Goal: Task Accomplishment & Management: Manage account settings

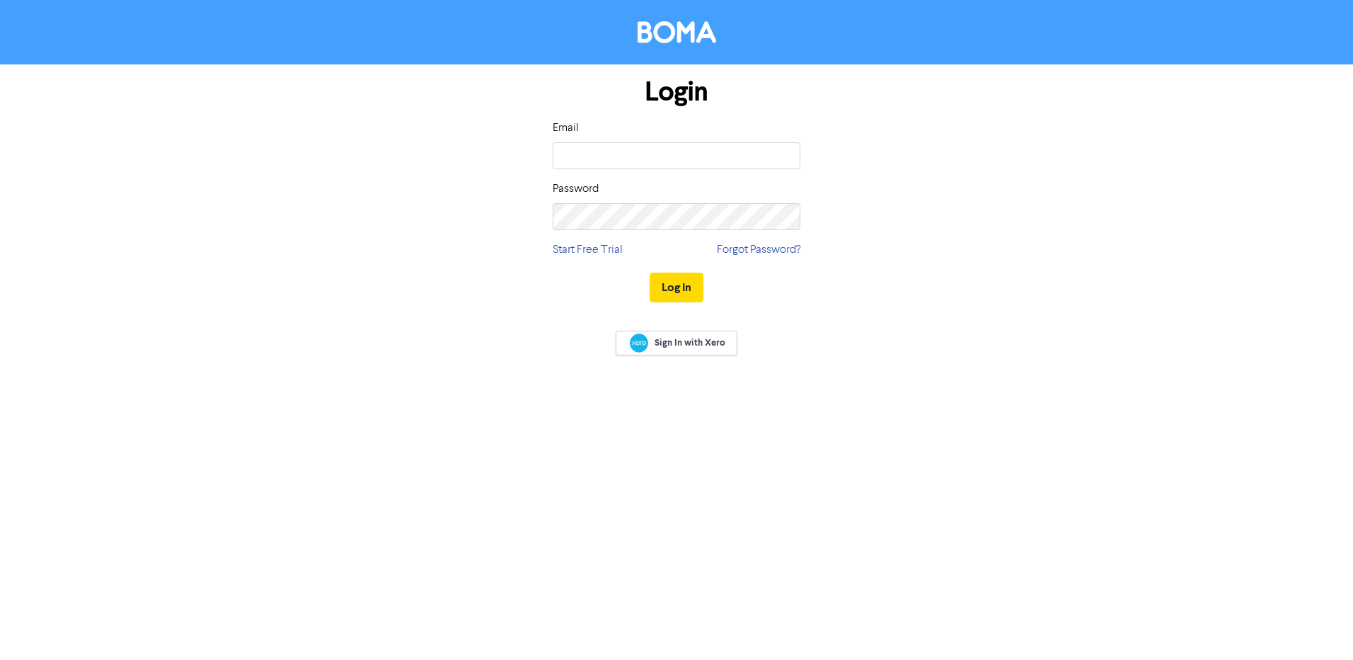
type input "[EMAIL_ADDRESS][DOMAIN_NAME]"
click at [650, 273] on button "Log In" at bounding box center [677, 288] width 54 height 30
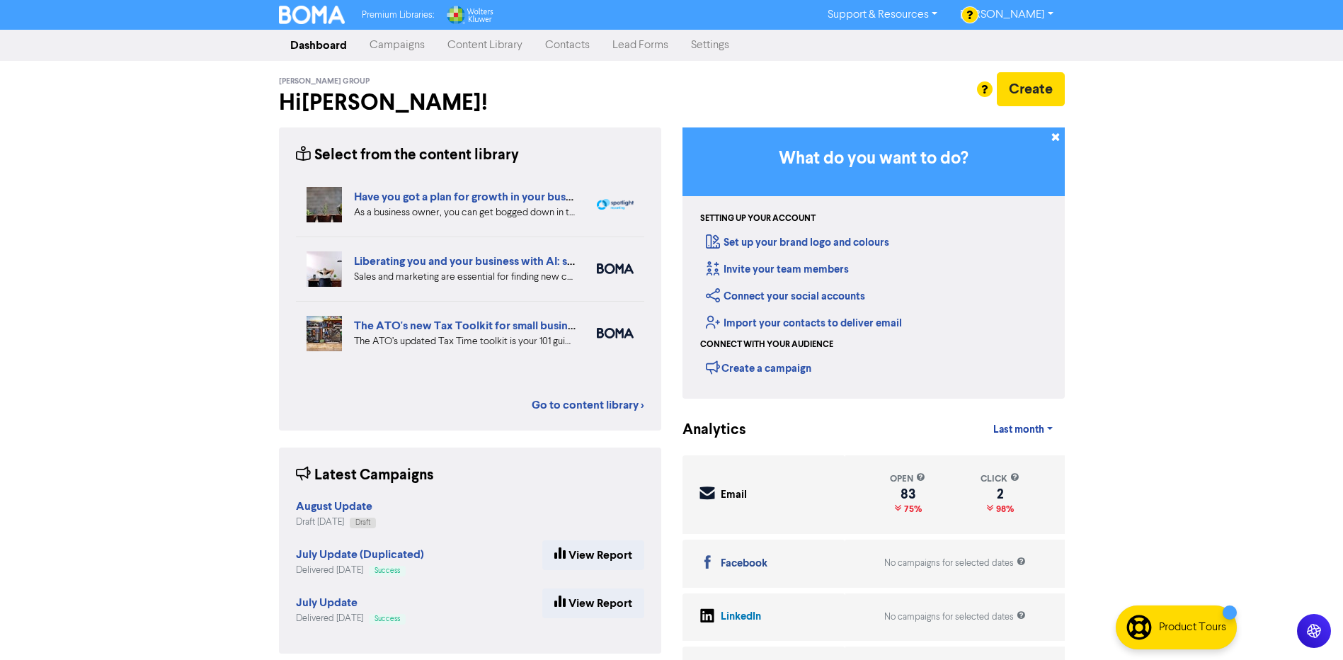
click at [554, 43] on link "Contacts" at bounding box center [567, 45] width 67 height 28
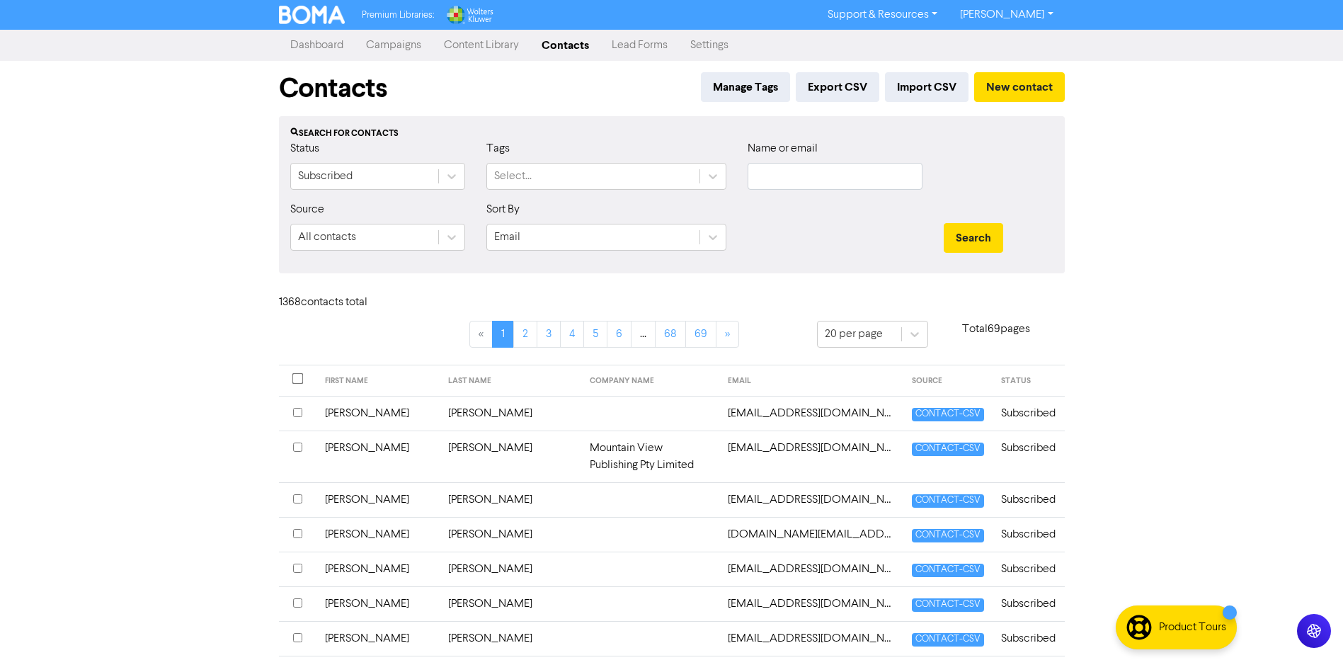
click at [384, 49] on link "Campaigns" at bounding box center [394, 45] width 78 height 28
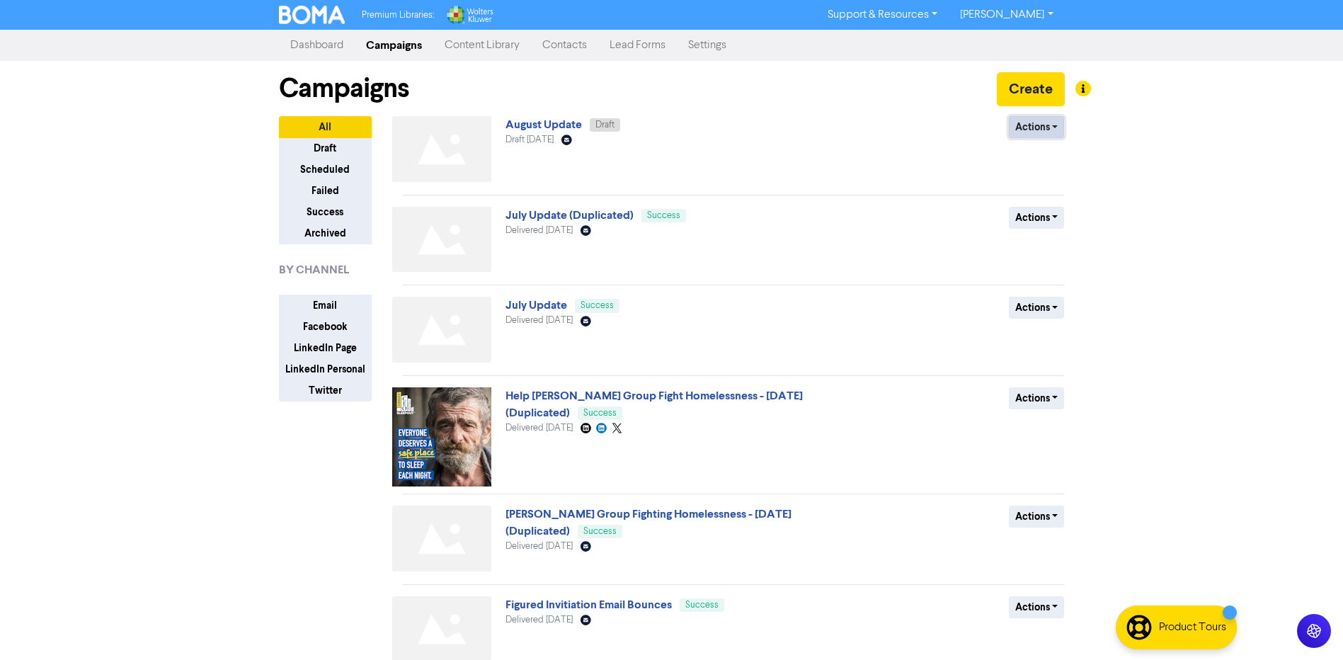
drag, startPoint x: 1045, startPoint y: 132, endPoint x: 1037, endPoint y: 135, distance: 9.0
click at [1045, 132] on button "Actions" at bounding box center [1037, 127] width 56 height 22
click at [521, 115] on div "Campaigns Create" at bounding box center [672, 88] width 786 height 55
click at [525, 119] on span "August Update Draft" at bounding box center [562, 124] width 115 height 11
click at [525, 128] on link "August Update" at bounding box center [543, 125] width 76 height 14
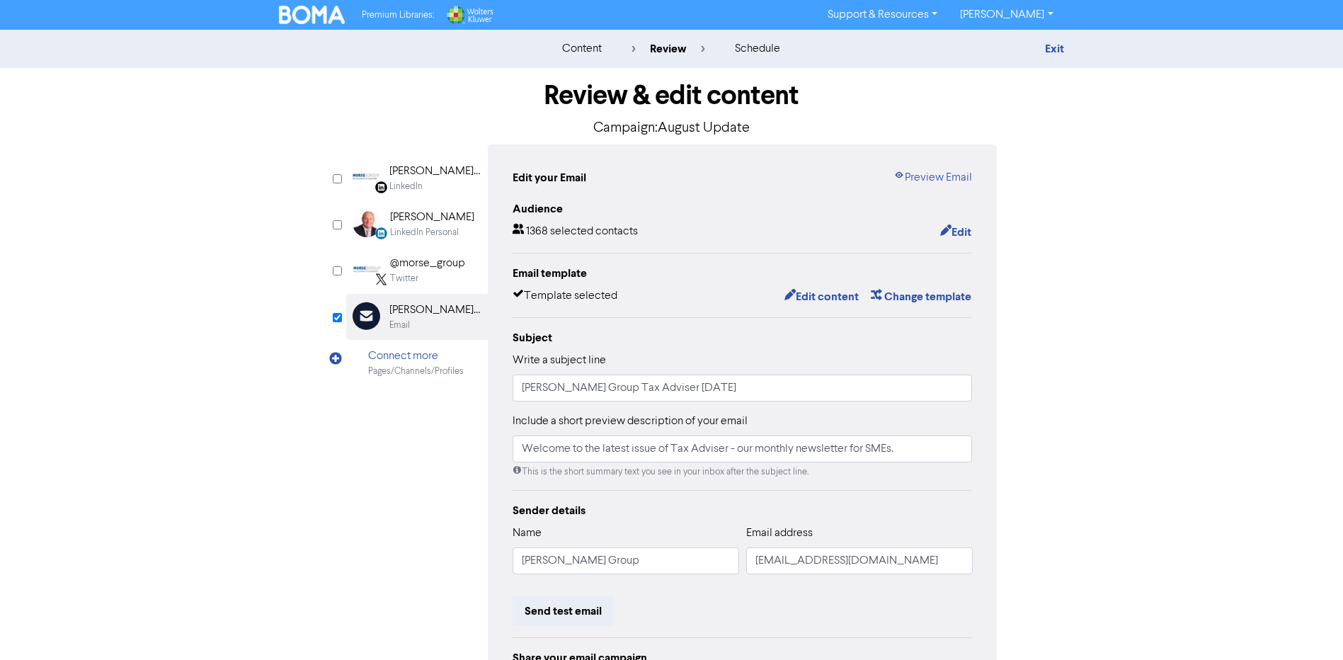
scroll to position [151, 0]
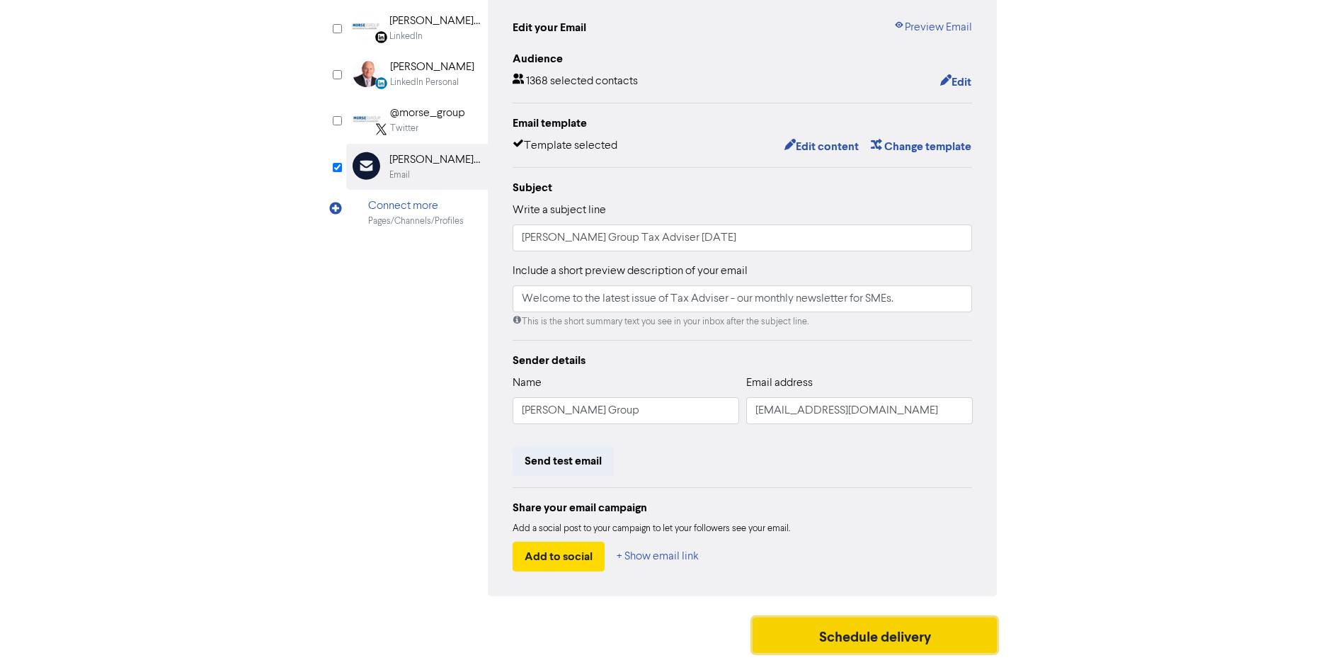
click at [862, 634] on button "Schedule delivery" at bounding box center [874, 634] width 245 height 35
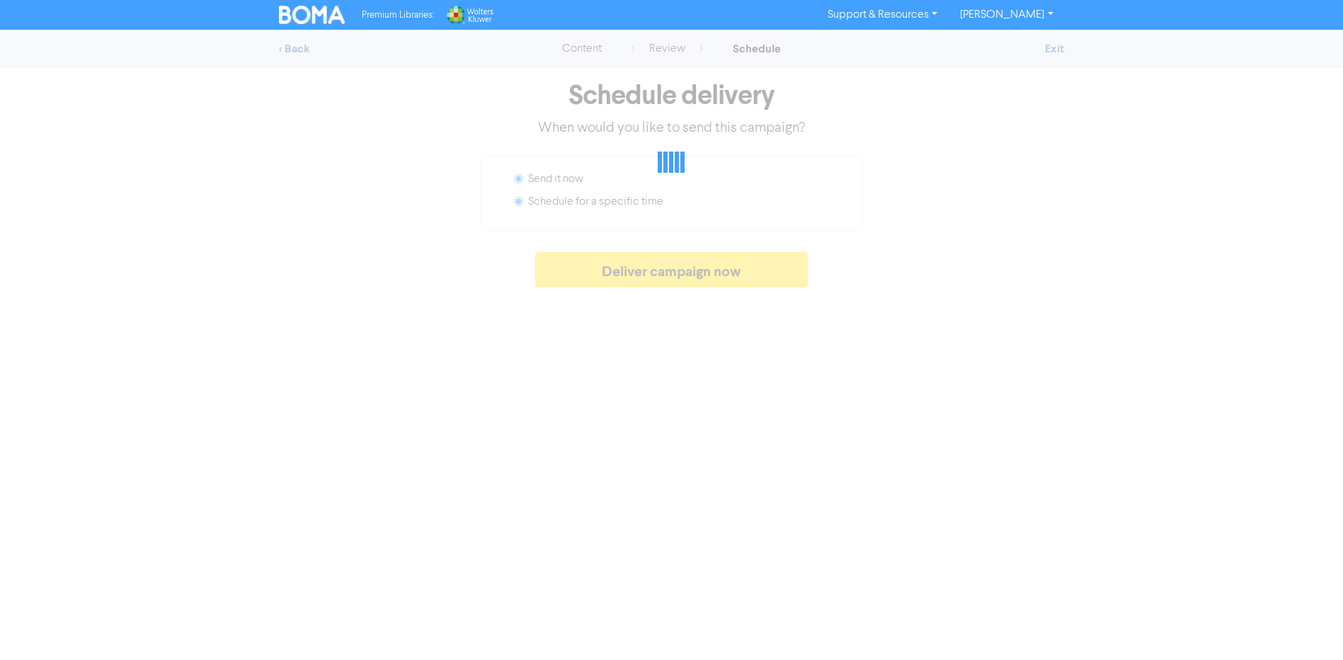
radio input "false"
radio input "true"
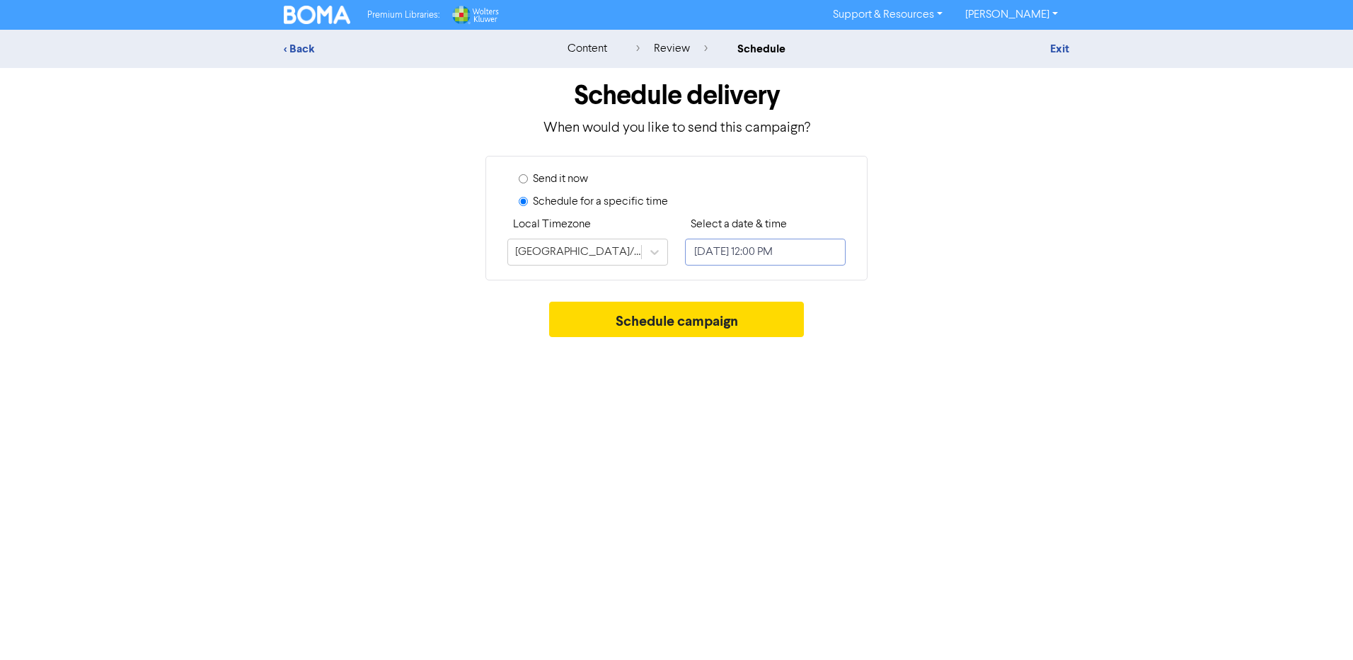
click at [810, 248] on input "[DATE] 12:00 PM" at bounding box center [765, 252] width 161 height 27
select select "8"
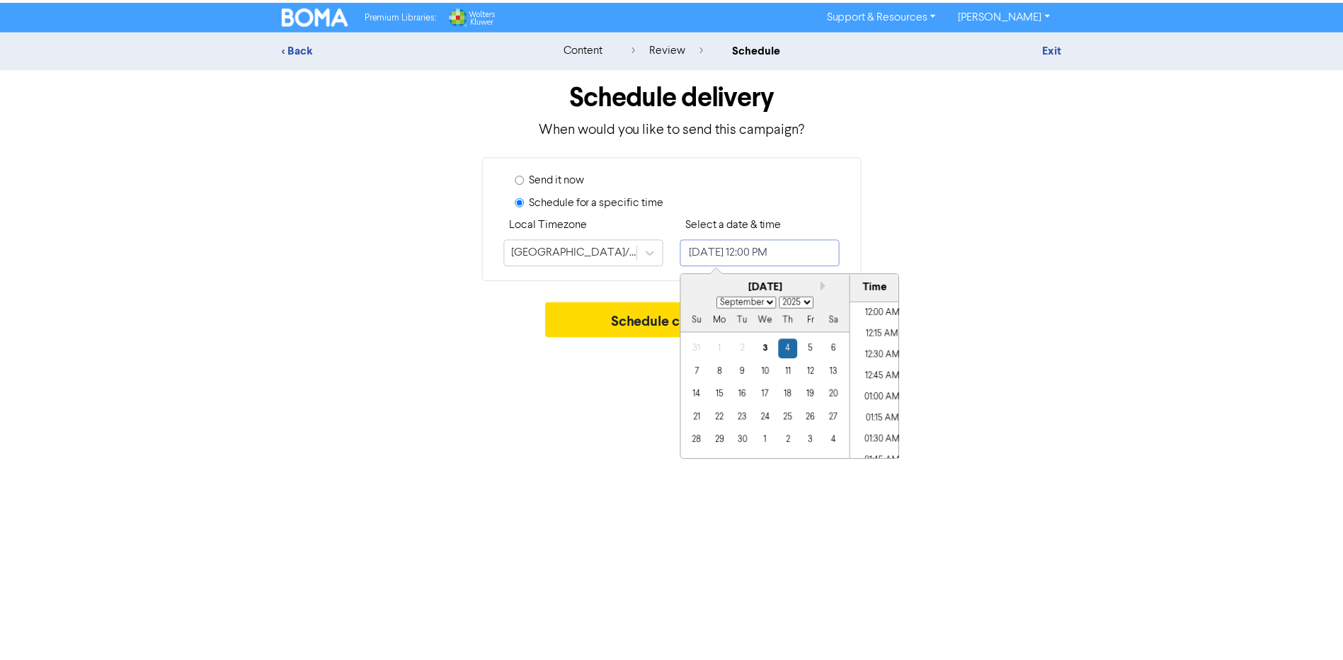
scroll to position [951, 0]
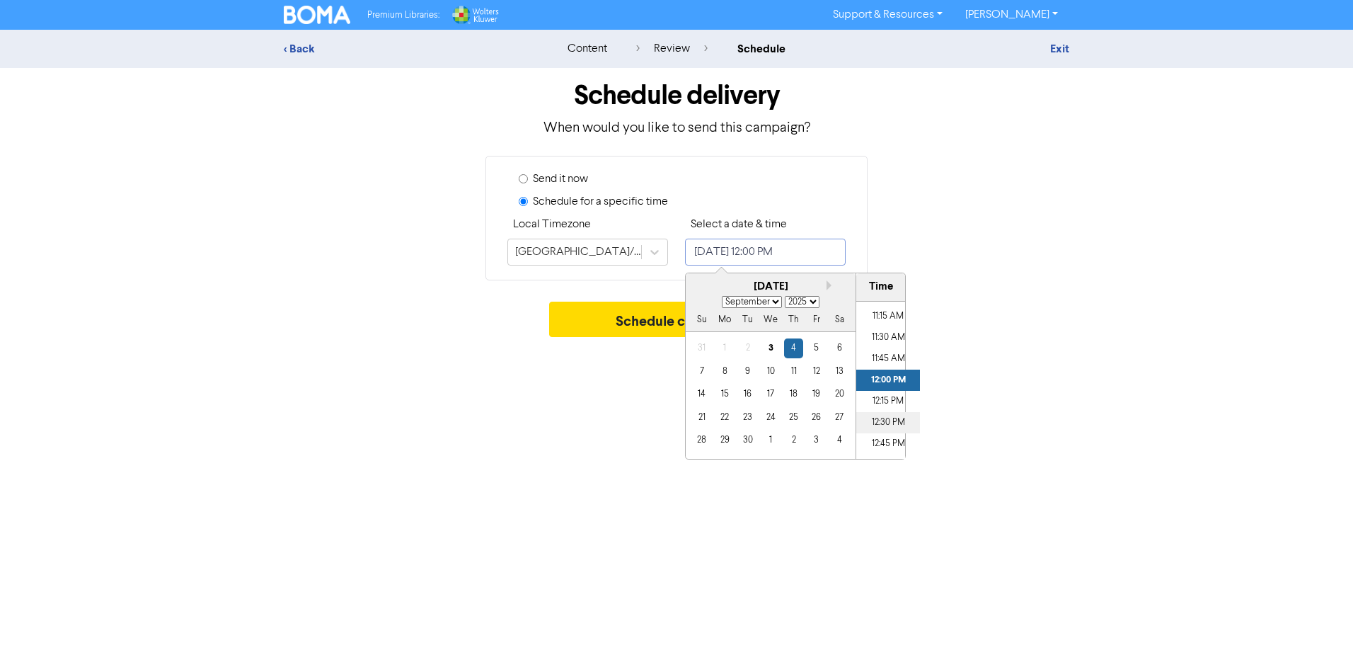
click at [882, 420] on li "12:30 PM" at bounding box center [888, 422] width 64 height 21
click at [767, 348] on div "3" at bounding box center [770, 347] width 19 height 19
type input "[DATE] 12:30 PM"
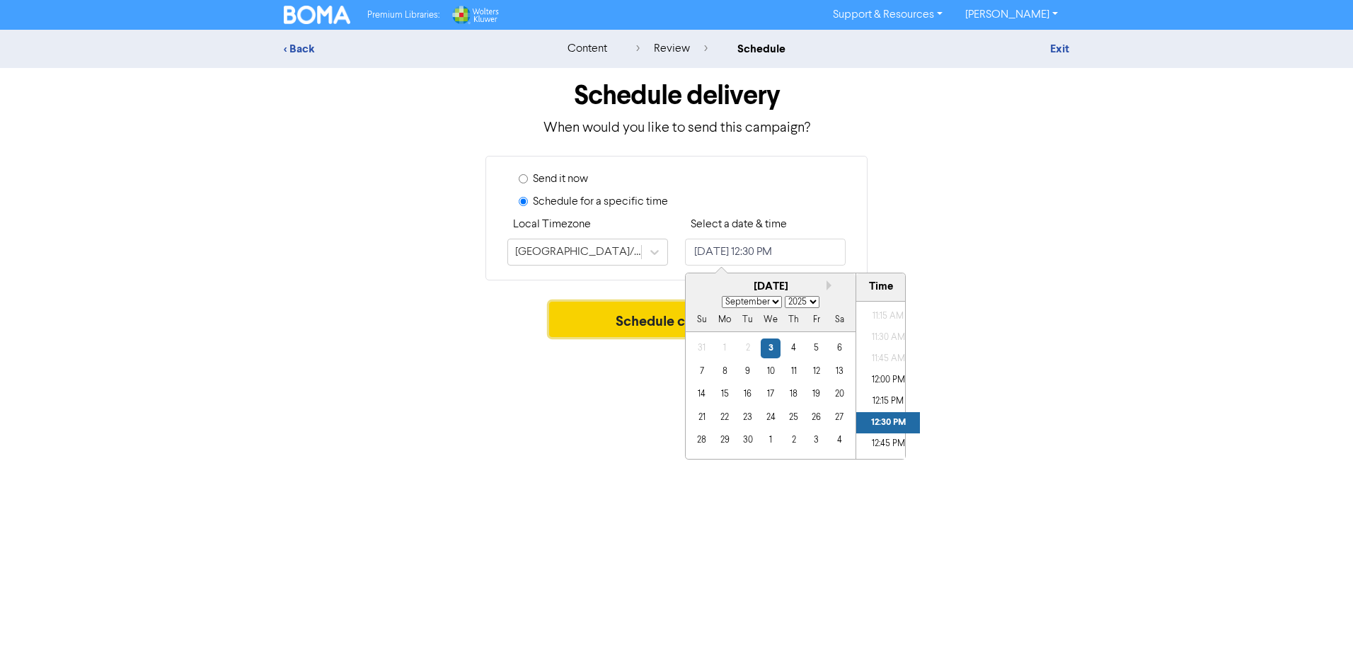
click at [629, 316] on button "Schedule campaign" at bounding box center [677, 319] width 256 height 35
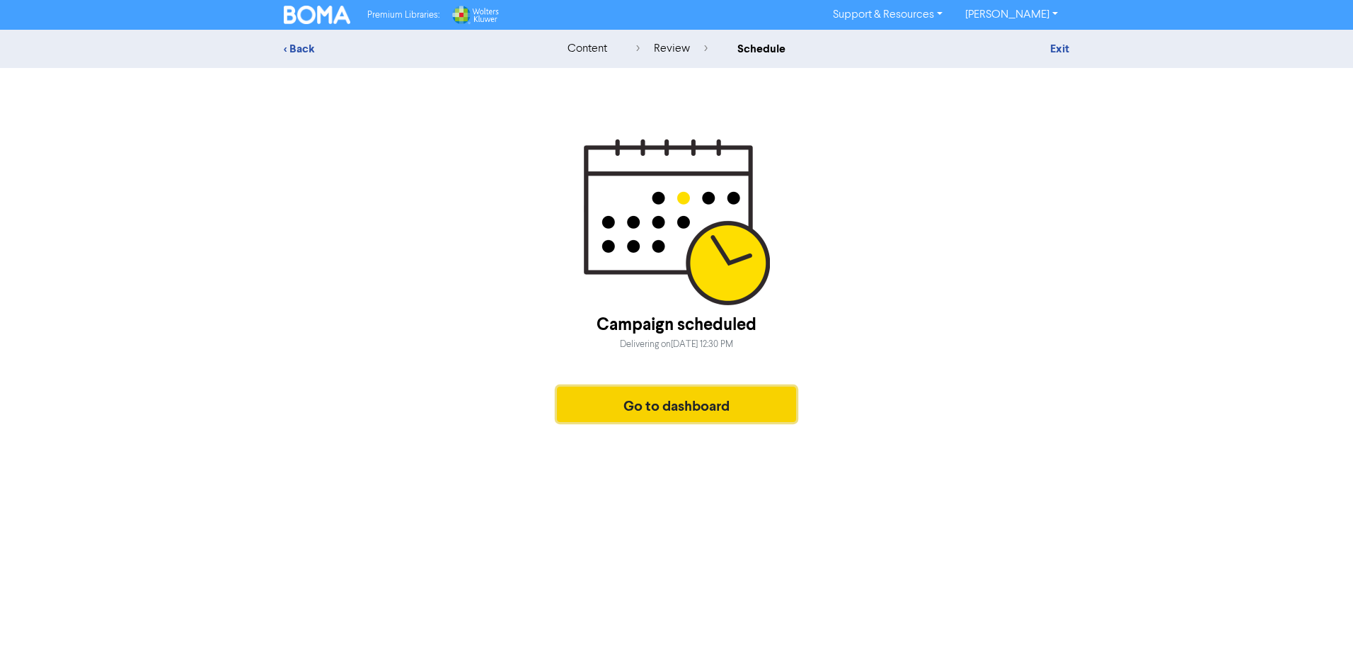
click at [661, 410] on button "Go to dashboard" at bounding box center [676, 403] width 239 height 35
